Goal: Task Accomplishment & Management: Use online tool/utility

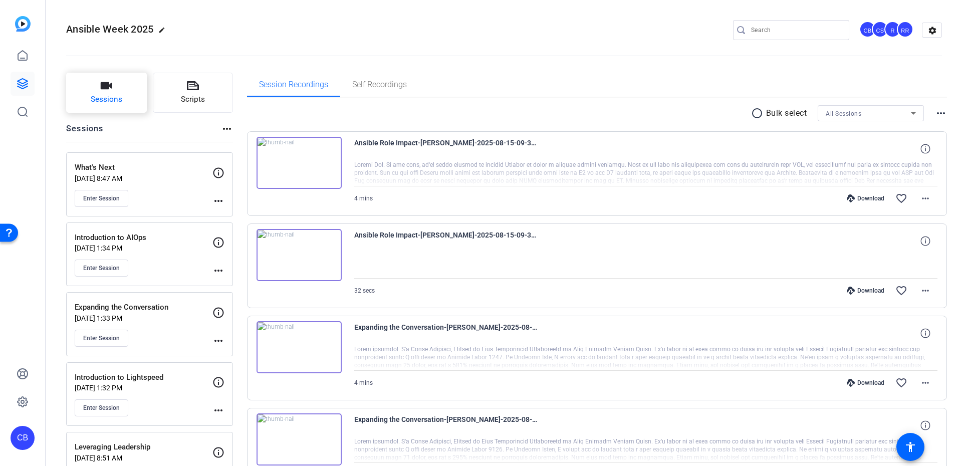
click at [95, 106] on button "Sessions" at bounding box center [106, 93] width 81 height 40
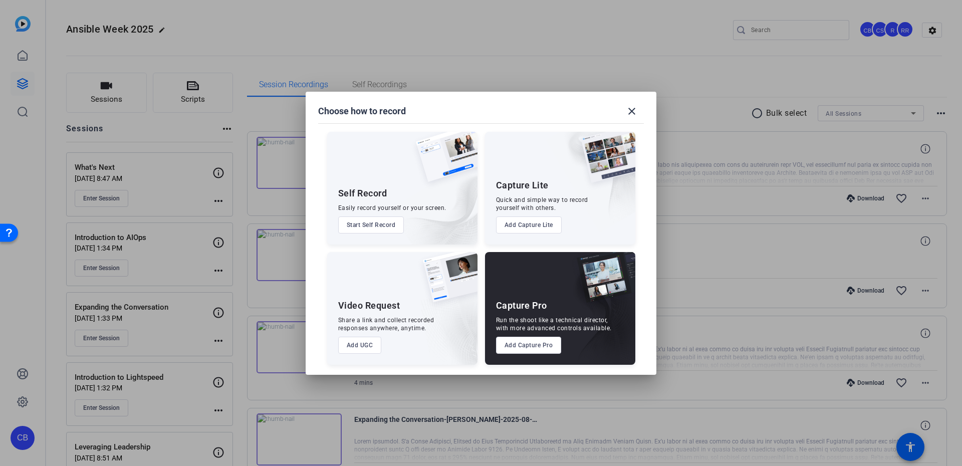
click at [372, 345] on button "Add UGC" at bounding box center [360, 345] width 44 height 17
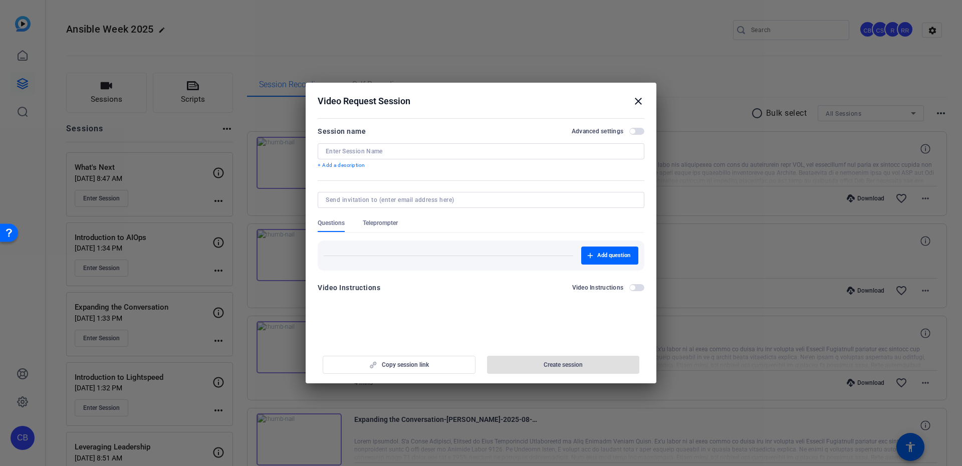
click at [410, 157] on div at bounding box center [481, 151] width 311 height 16
type input "Elle Customer Success"
click at [501, 367] on span "button" at bounding box center [563, 365] width 153 height 24
click at [639, 99] on mat-icon "close" at bounding box center [638, 101] width 12 height 12
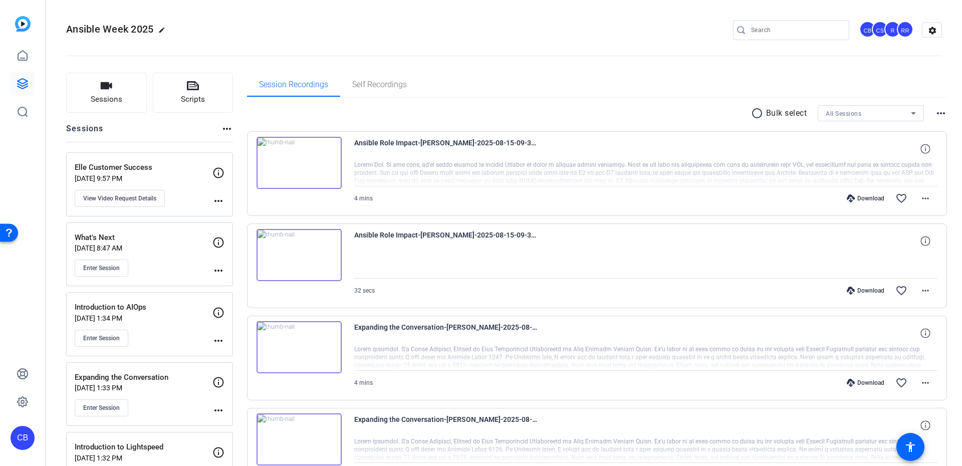
click at [220, 203] on mat-icon "more_horiz" at bounding box center [218, 201] width 12 height 12
drag, startPoint x: 211, startPoint y: 203, endPoint x: 201, endPoint y: 202, distance: 10.6
click at [209, 202] on div at bounding box center [481, 233] width 962 height 466
click at [152, 201] on span "View Video Request Details" at bounding box center [119, 198] width 73 height 8
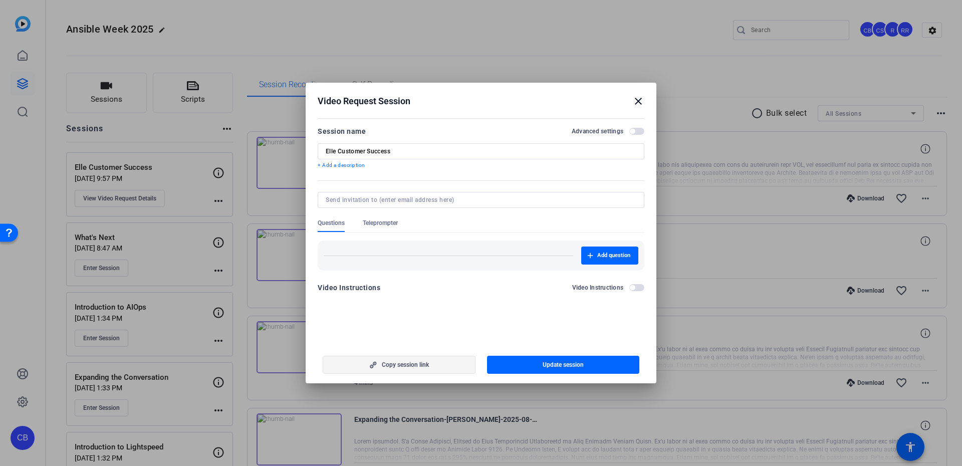
click at [417, 365] on span "Copy session link" at bounding box center [405, 365] width 47 height 8
